Goal: Browse casually

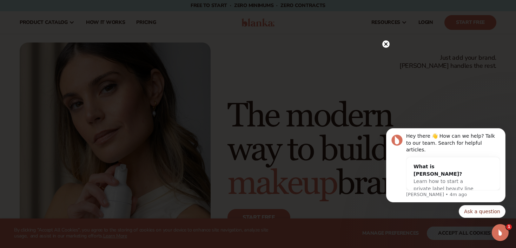
click at [388, 41] on circle at bounding box center [385, 43] width 7 height 7
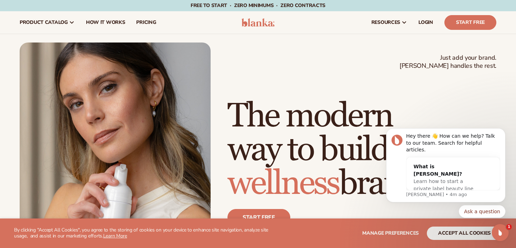
click at [258, 26] on img at bounding box center [258, 22] width 33 height 8
